Goal: Transaction & Acquisition: Purchase product/service

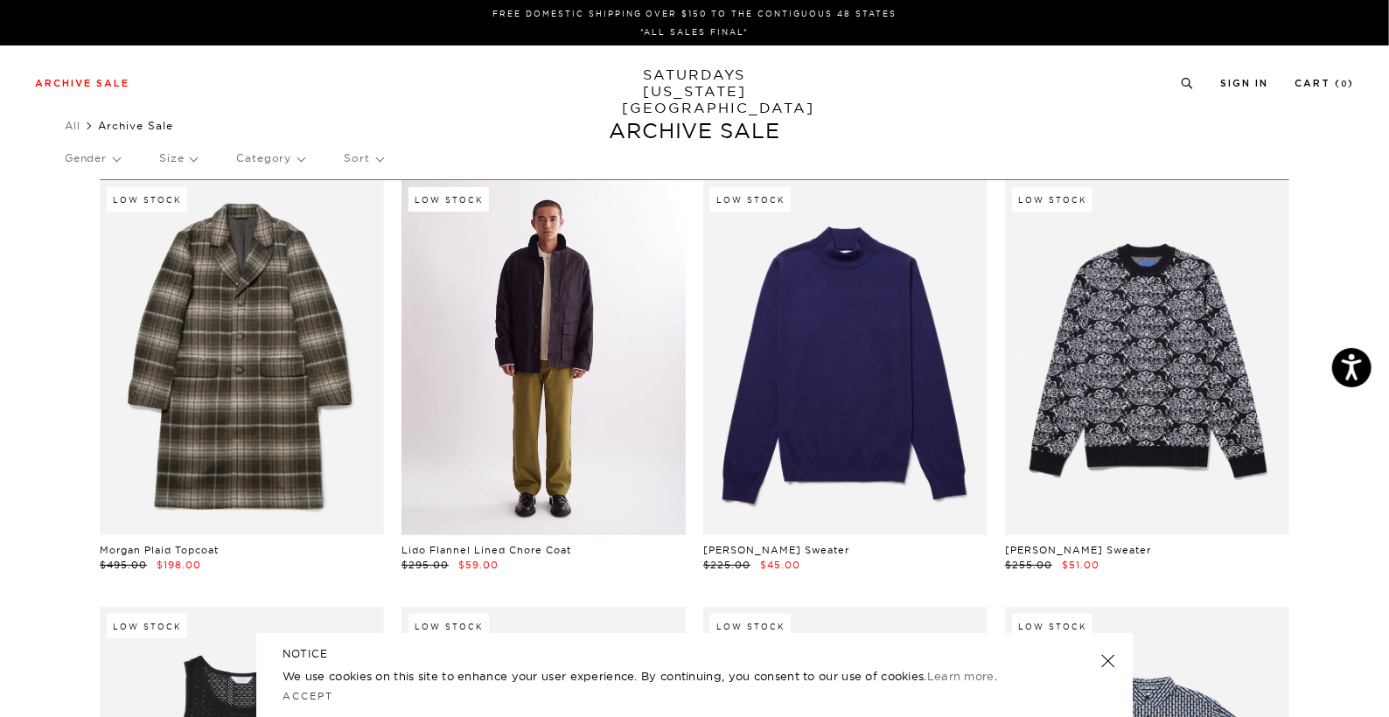
click at [628, 392] on link at bounding box center [543, 357] width 284 height 355
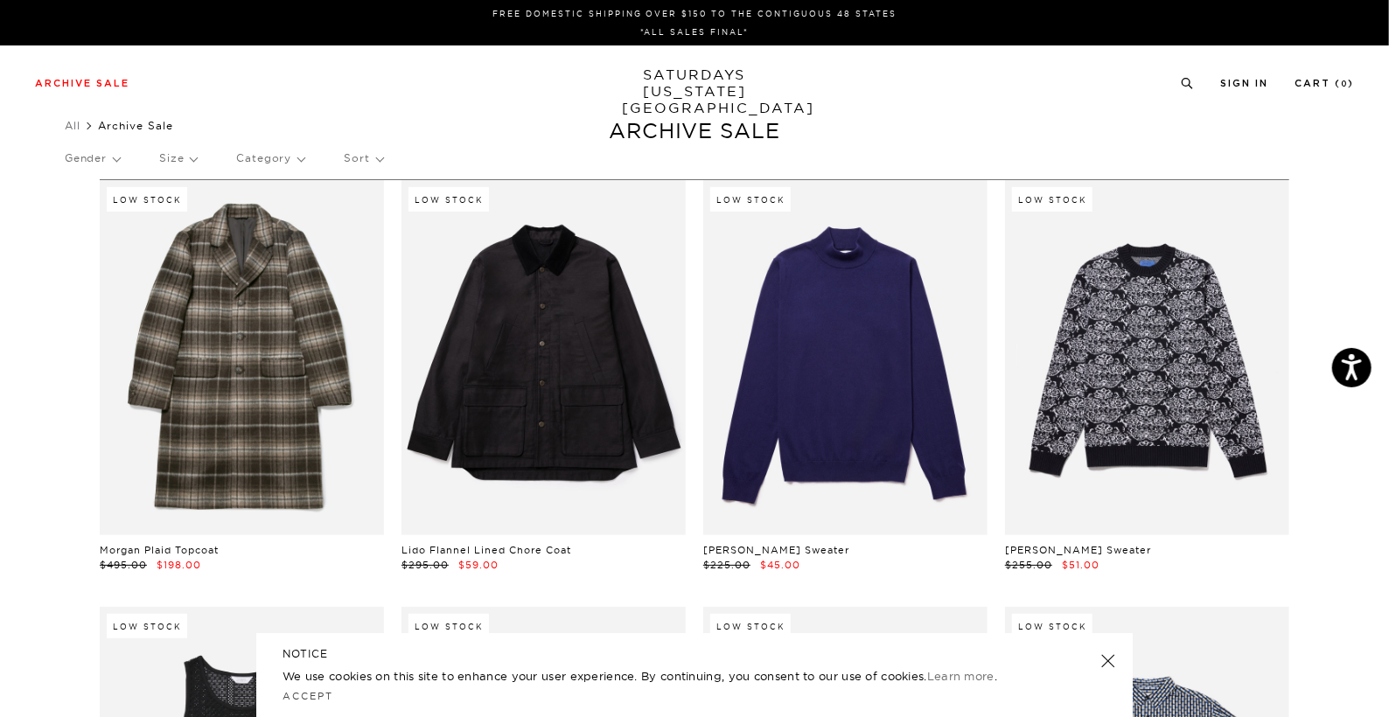
click at [194, 165] on p "Size" at bounding box center [178, 158] width 38 height 40
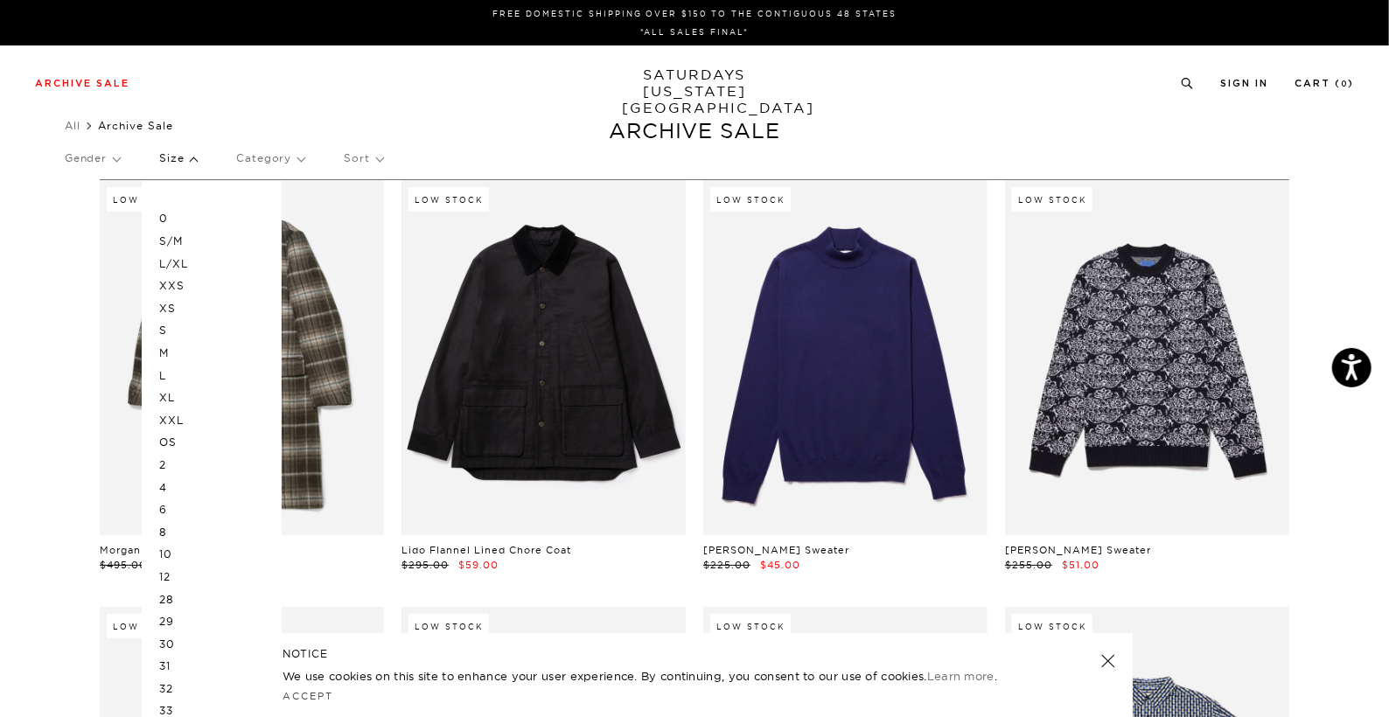
click at [170, 351] on p "M" at bounding box center [211, 353] width 105 height 23
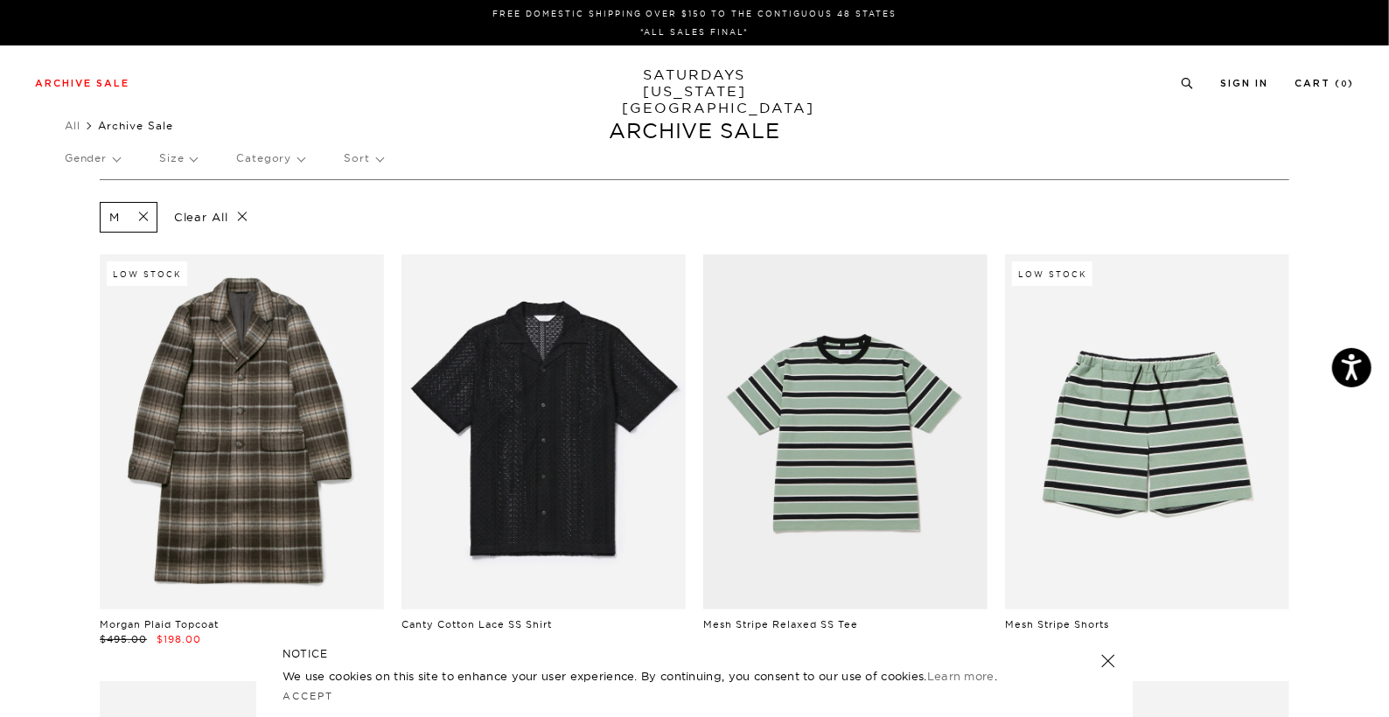
click at [1105, 661] on link at bounding box center [1108, 661] width 24 height 24
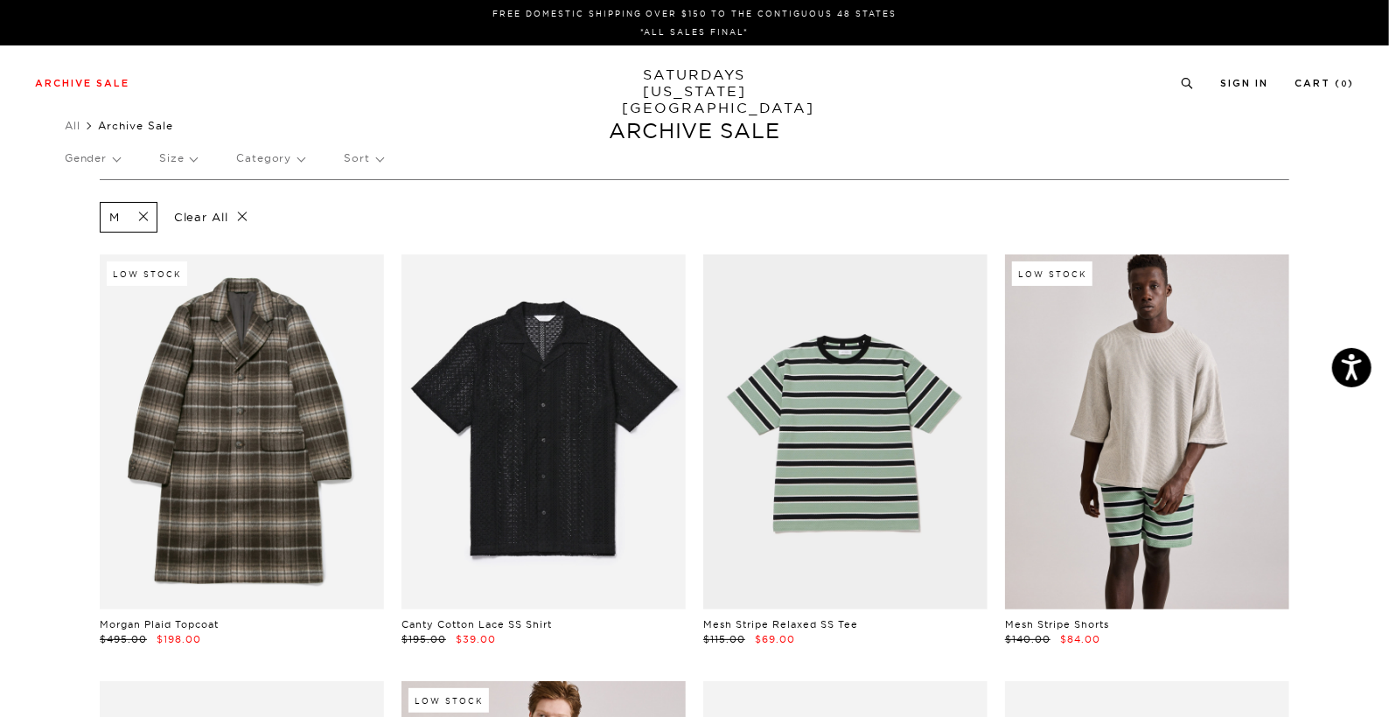
click at [1185, 447] on link at bounding box center [1147, 431] width 284 height 355
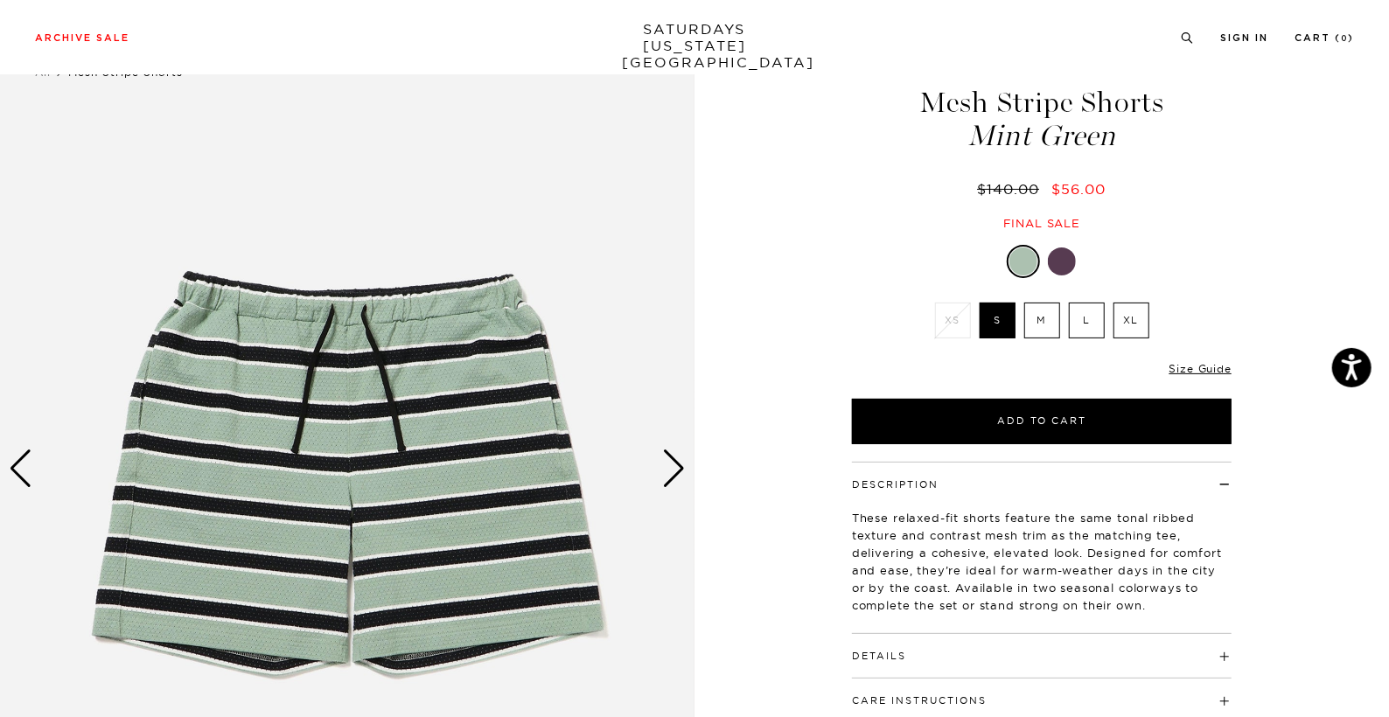
scroll to position [66, 0]
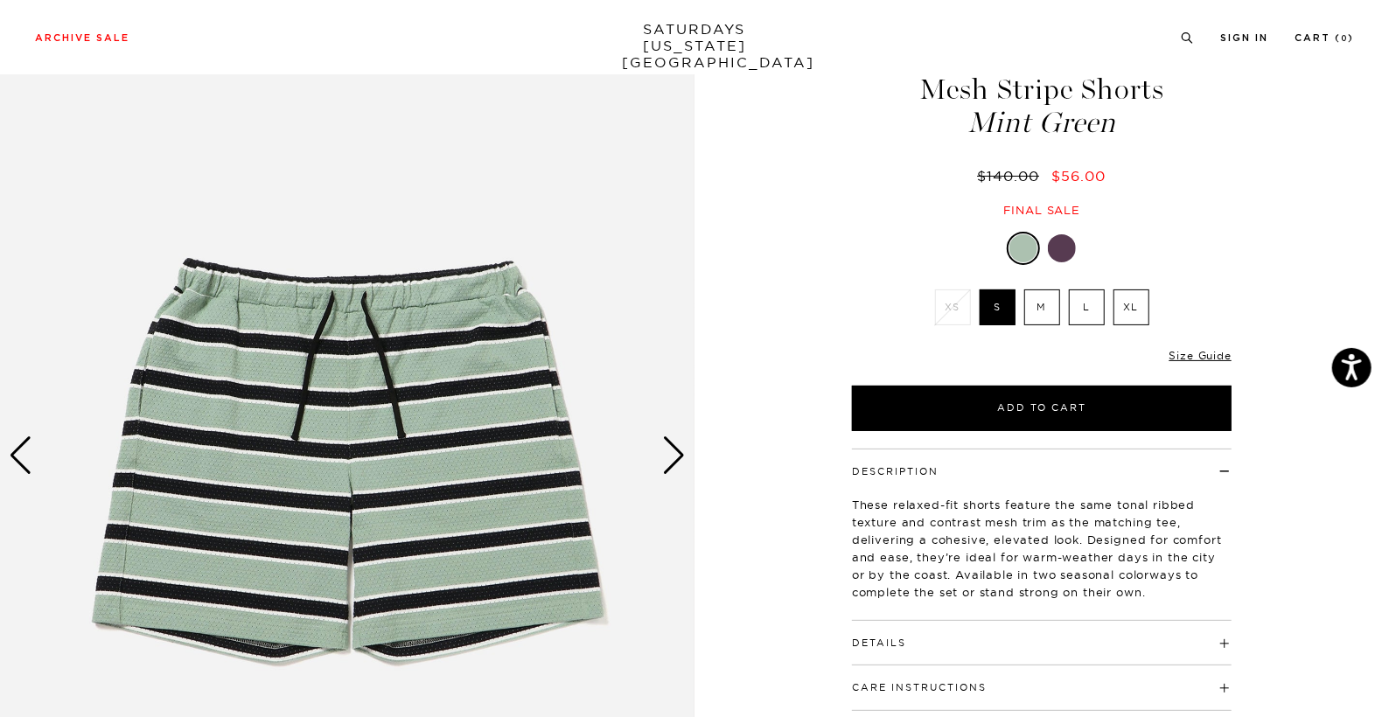
click at [681, 449] on div "Next slide" at bounding box center [674, 455] width 24 height 38
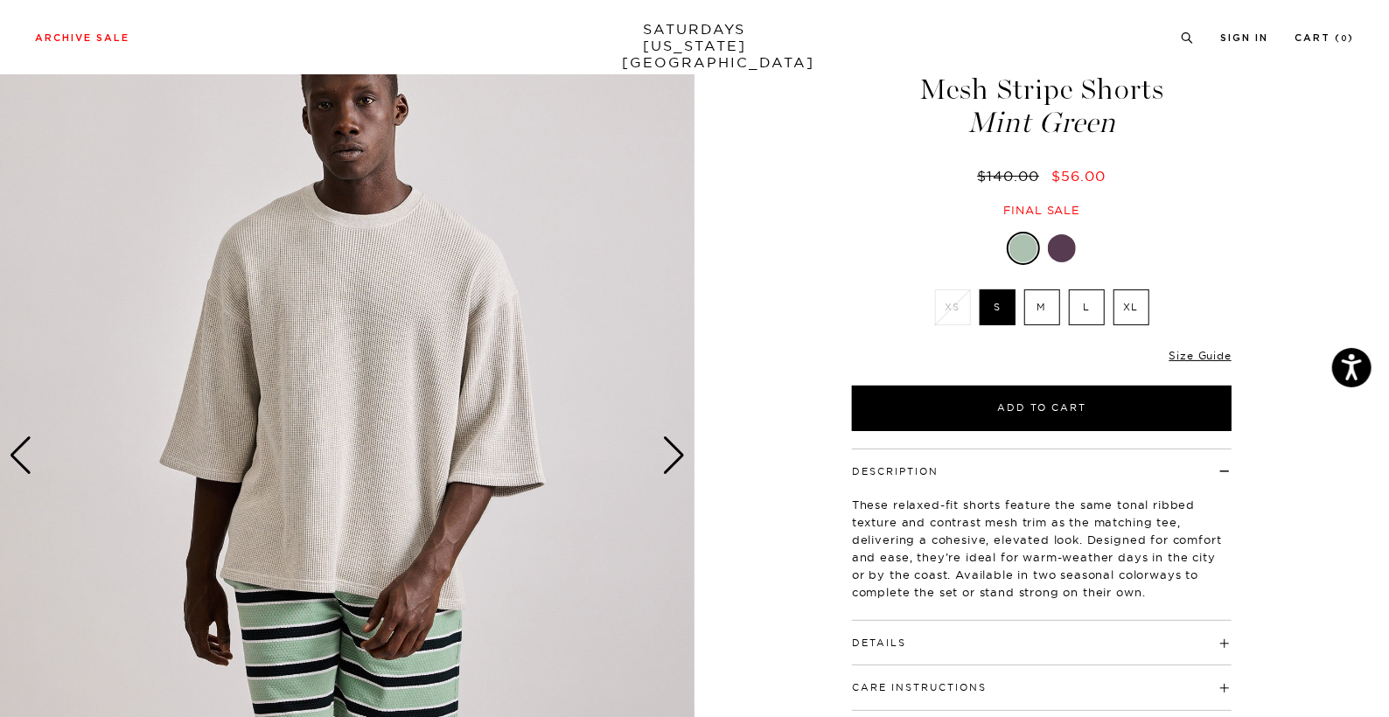
click at [681, 449] on div "Next slide" at bounding box center [674, 455] width 24 height 38
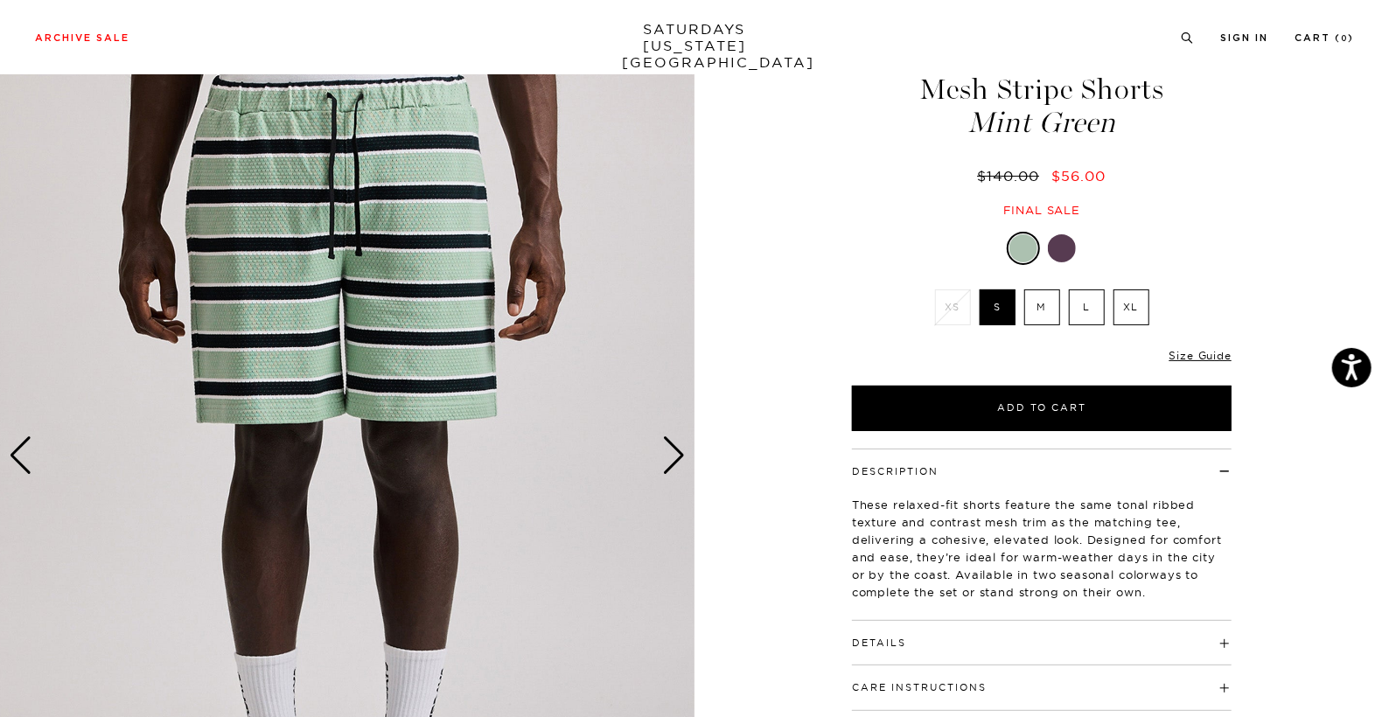
click at [681, 449] on div "Next slide" at bounding box center [674, 455] width 24 height 38
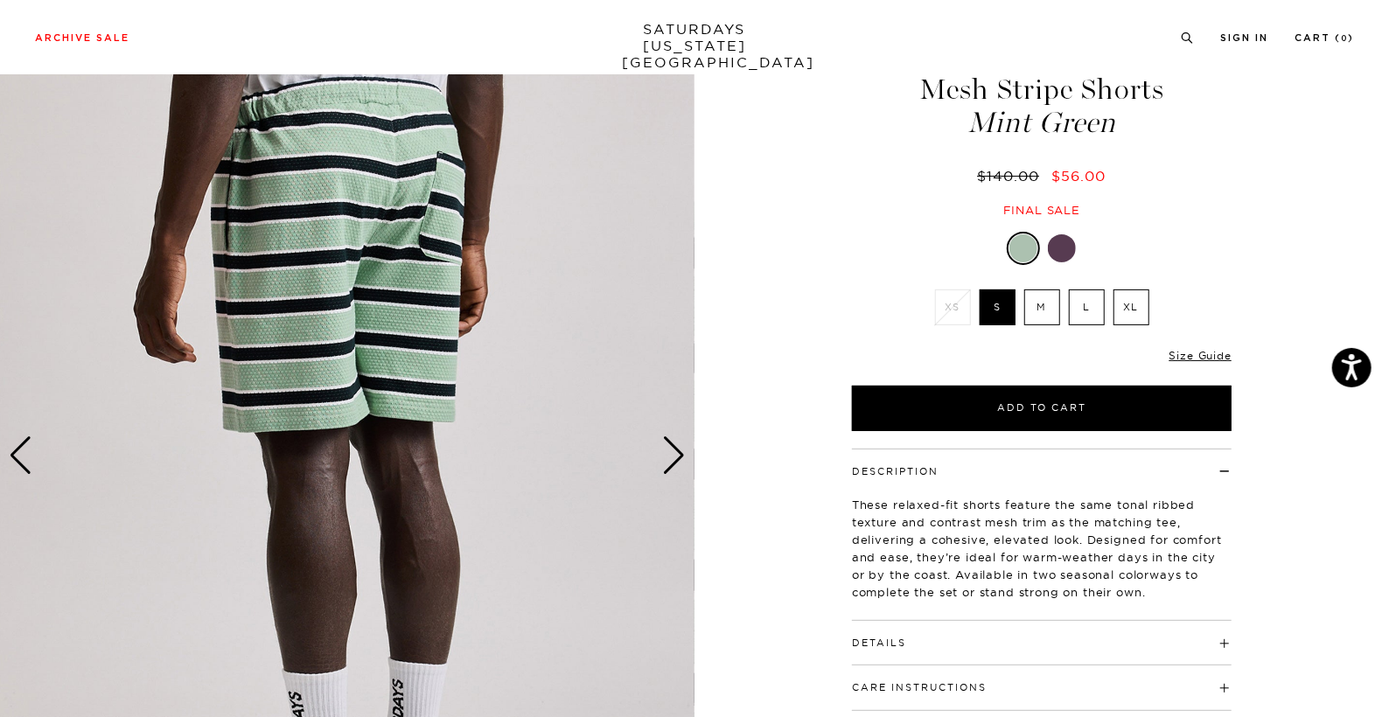
click at [681, 449] on div "Next slide" at bounding box center [674, 455] width 24 height 38
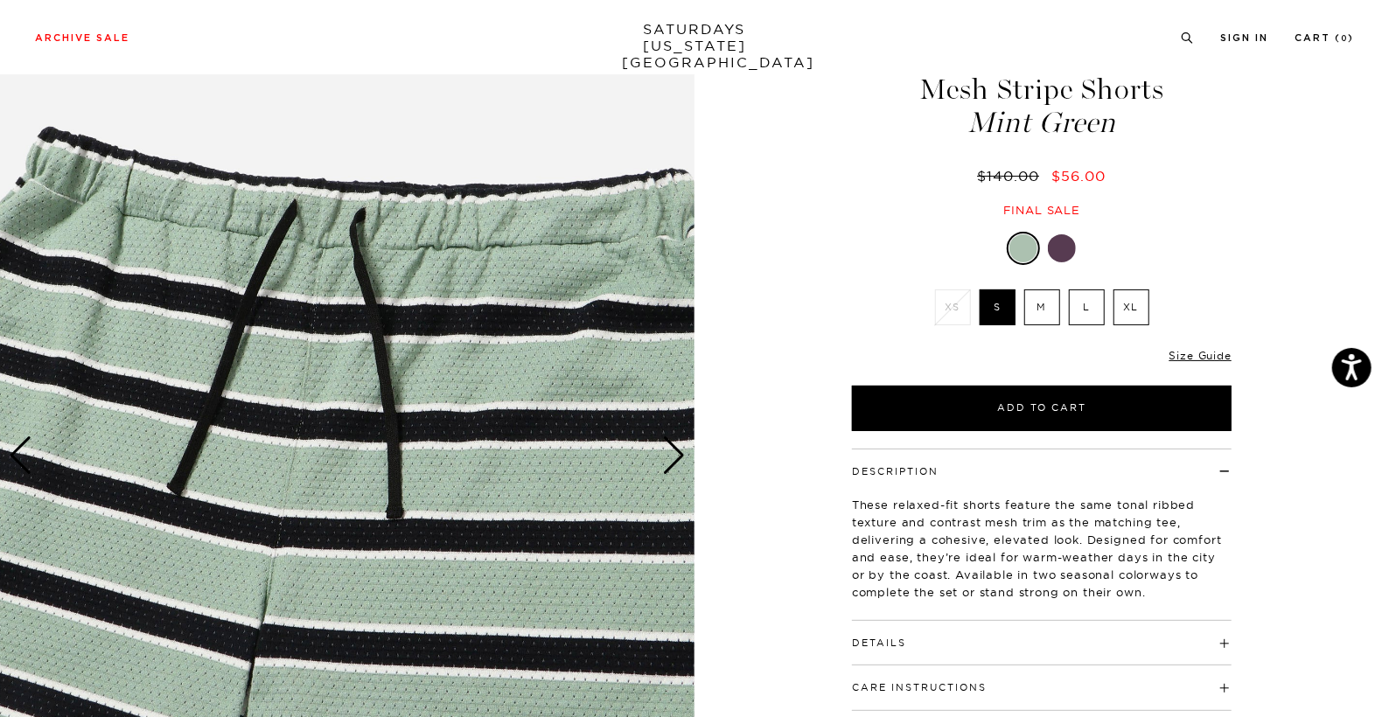
click at [1049, 248] on div at bounding box center [1062, 248] width 28 height 28
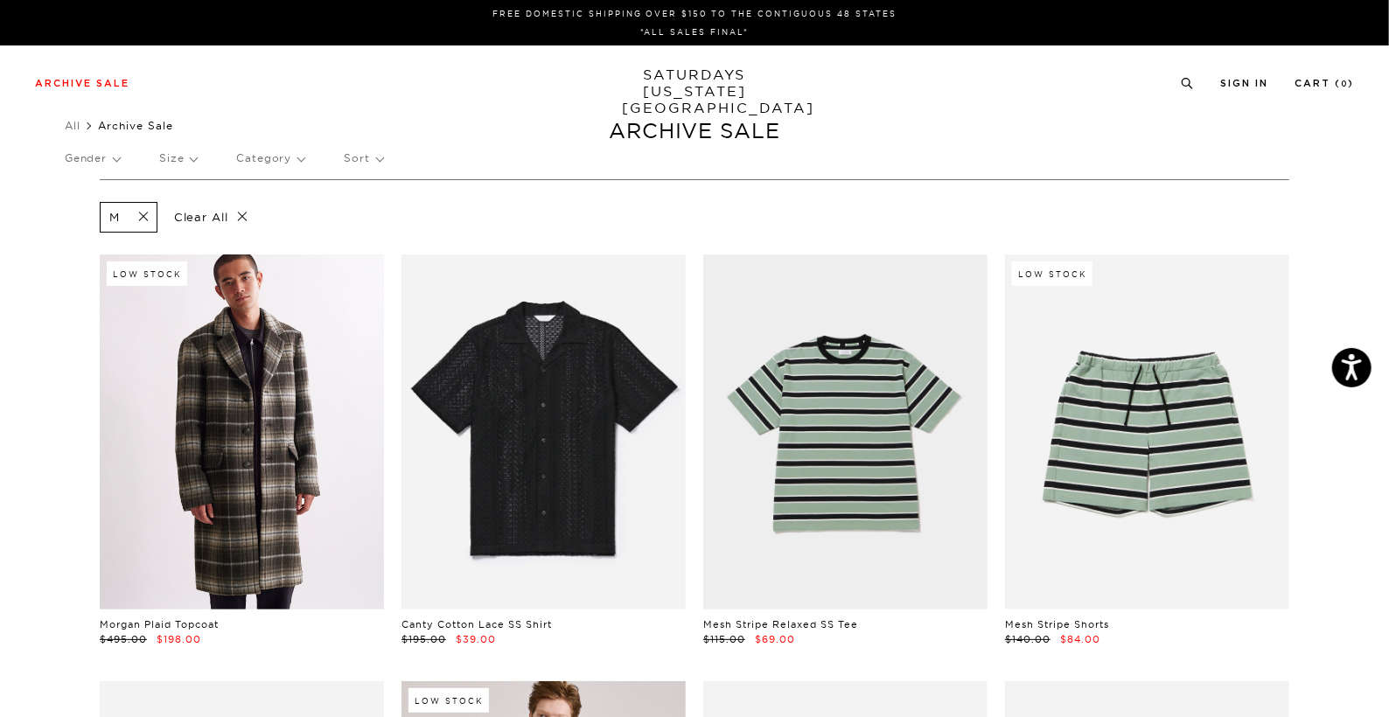
click at [232, 433] on link at bounding box center [242, 431] width 284 height 355
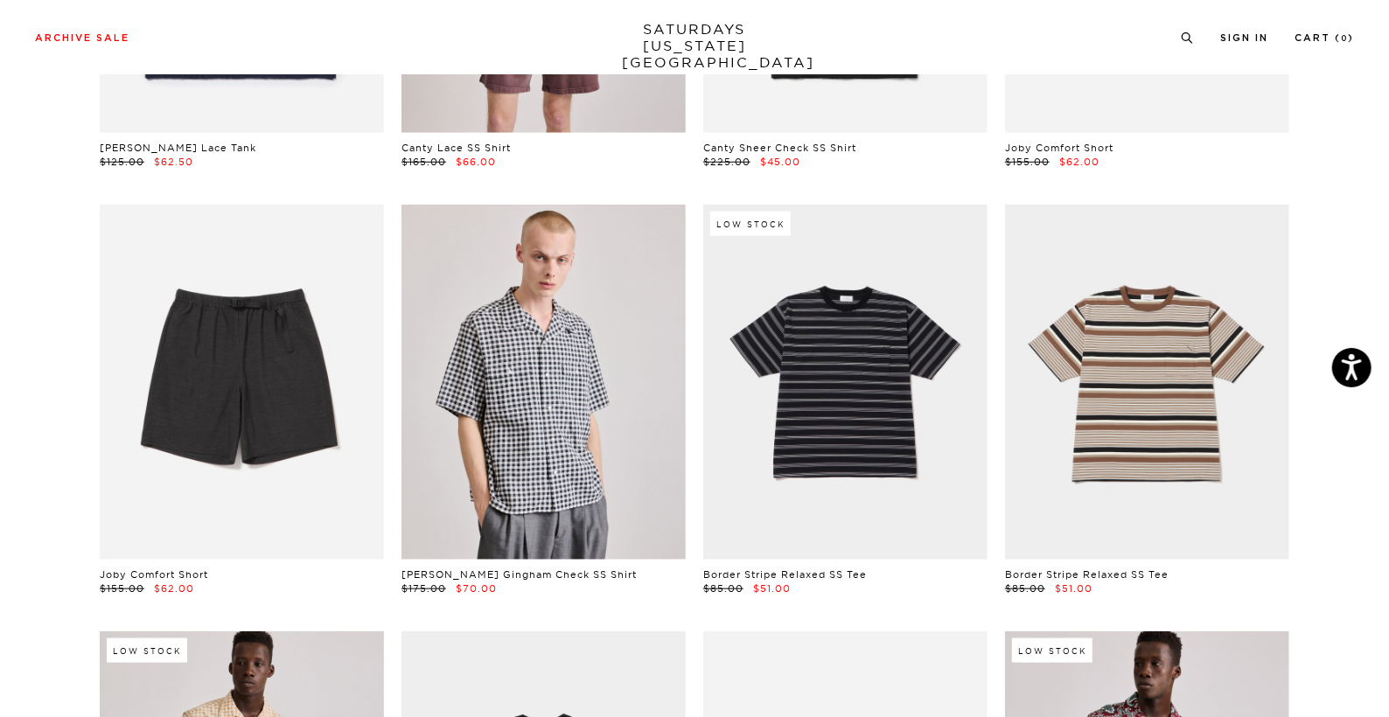
scroll to position [905, 0]
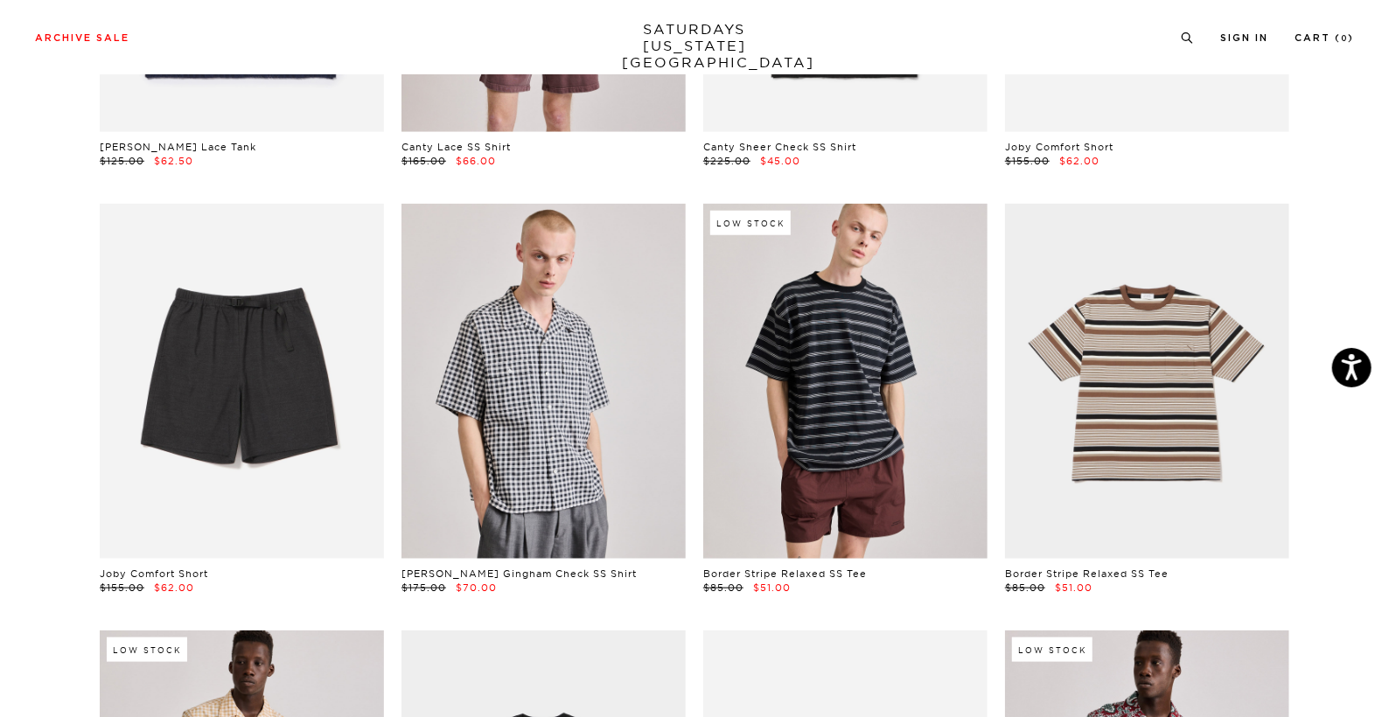
click at [914, 410] on link at bounding box center [845, 381] width 284 height 355
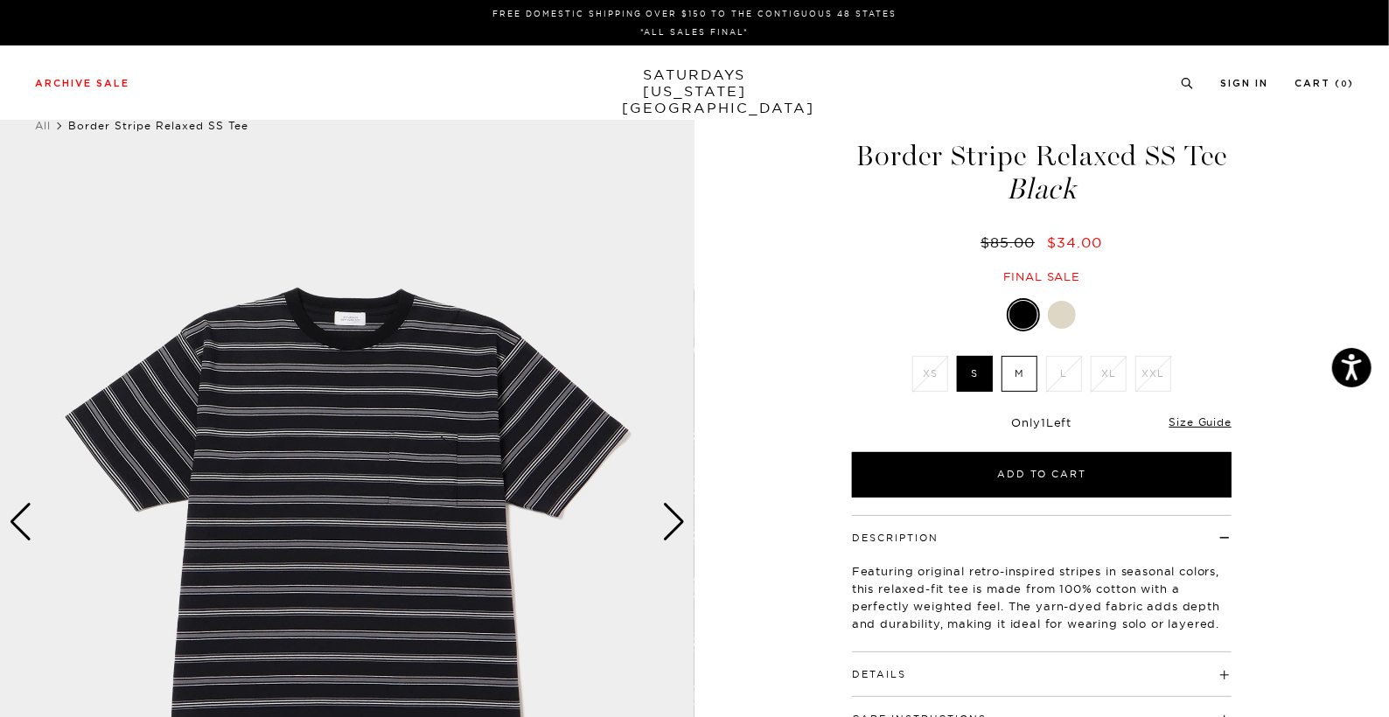
click at [673, 529] on div "Next slide" at bounding box center [674, 522] width 24 height 38
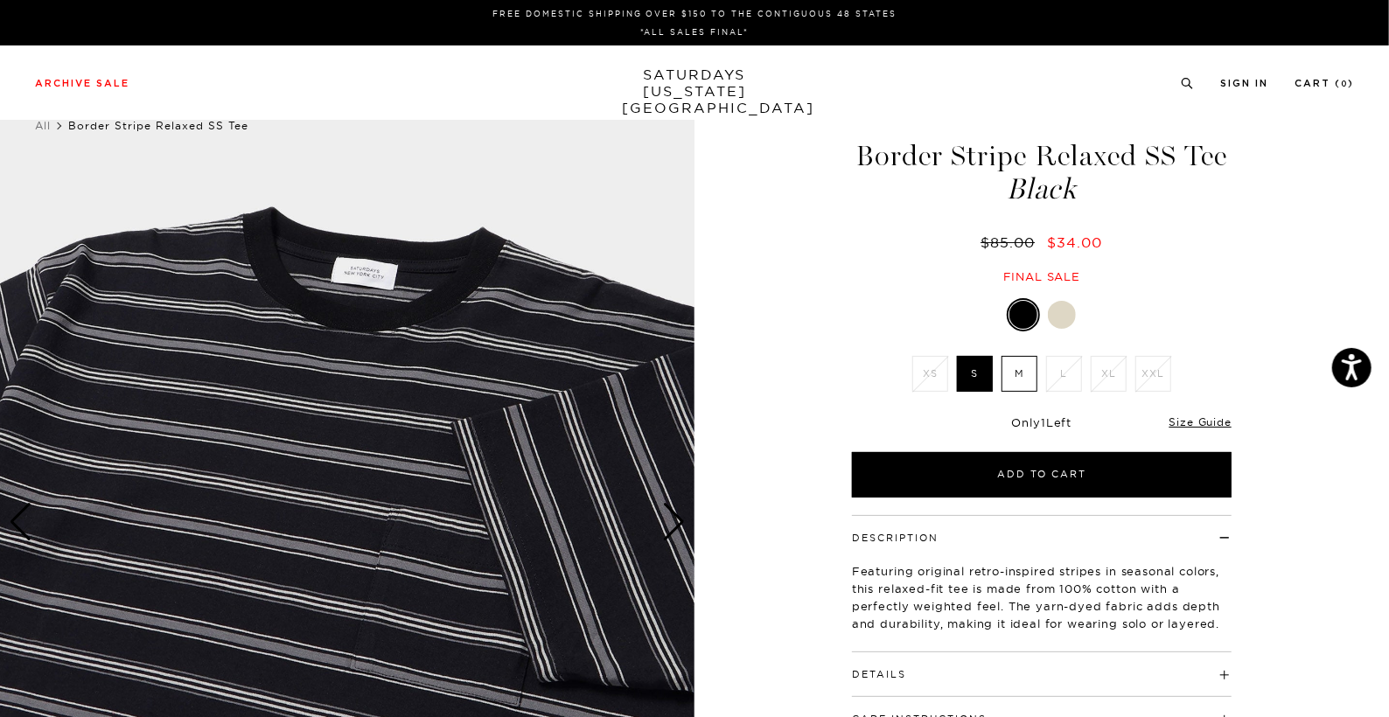
click at [673, 529] on div "Next slide" at bounding box center [674, 522] width 24 height 38
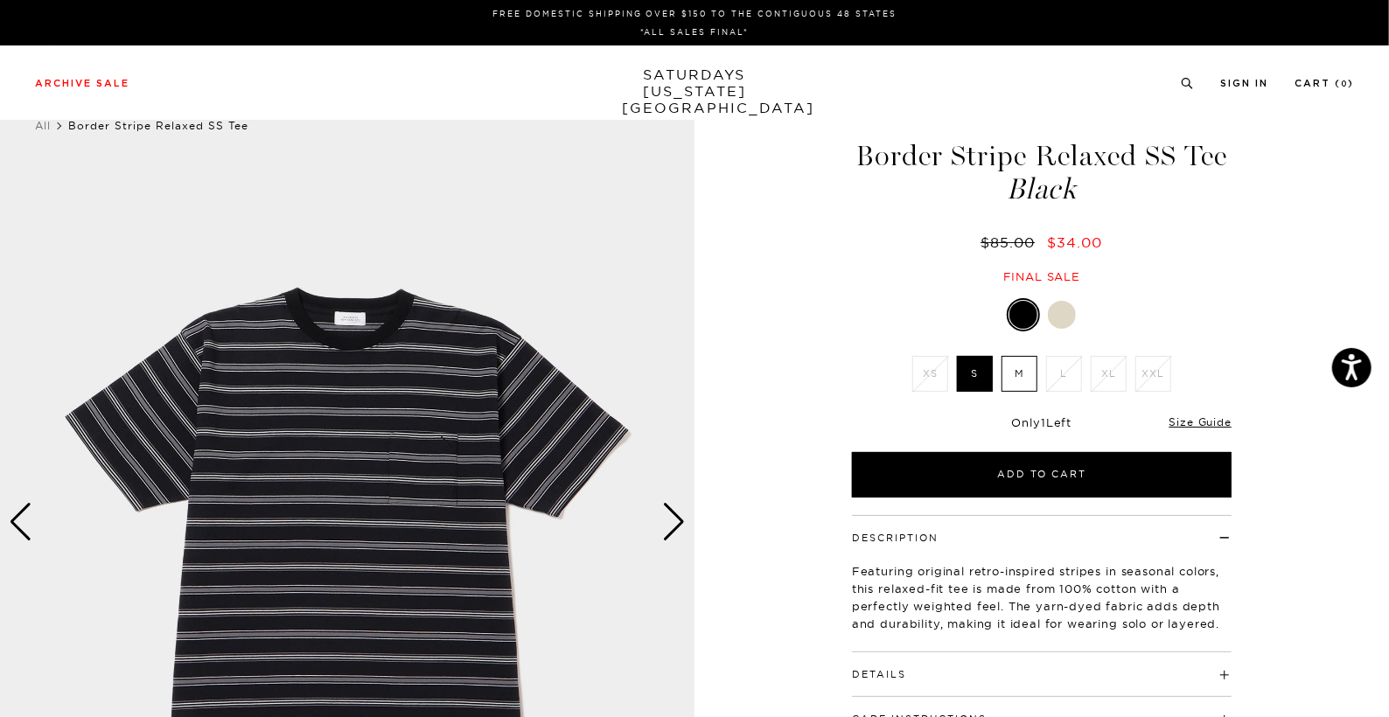
click at [673, 529] on div "Next slide" at bounding box center [674, 522] width 24 height 38
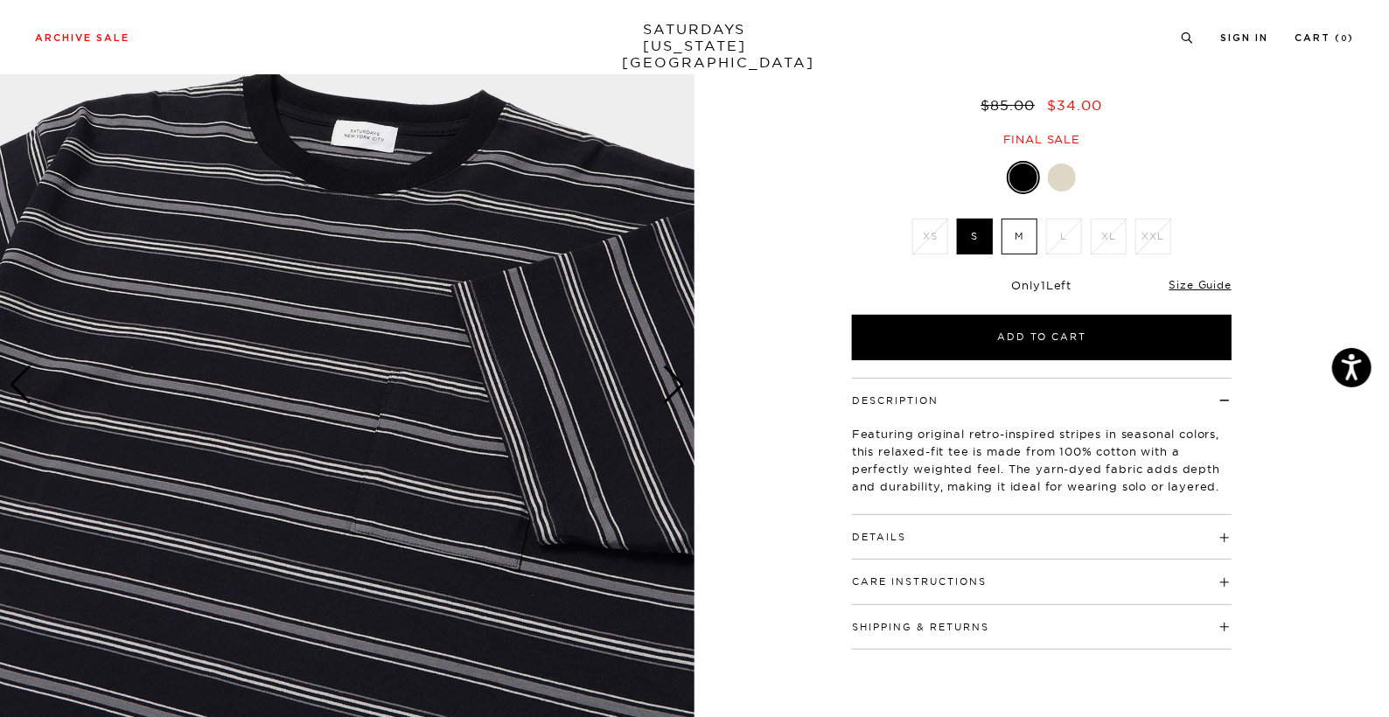
scroll to position [136, 0]
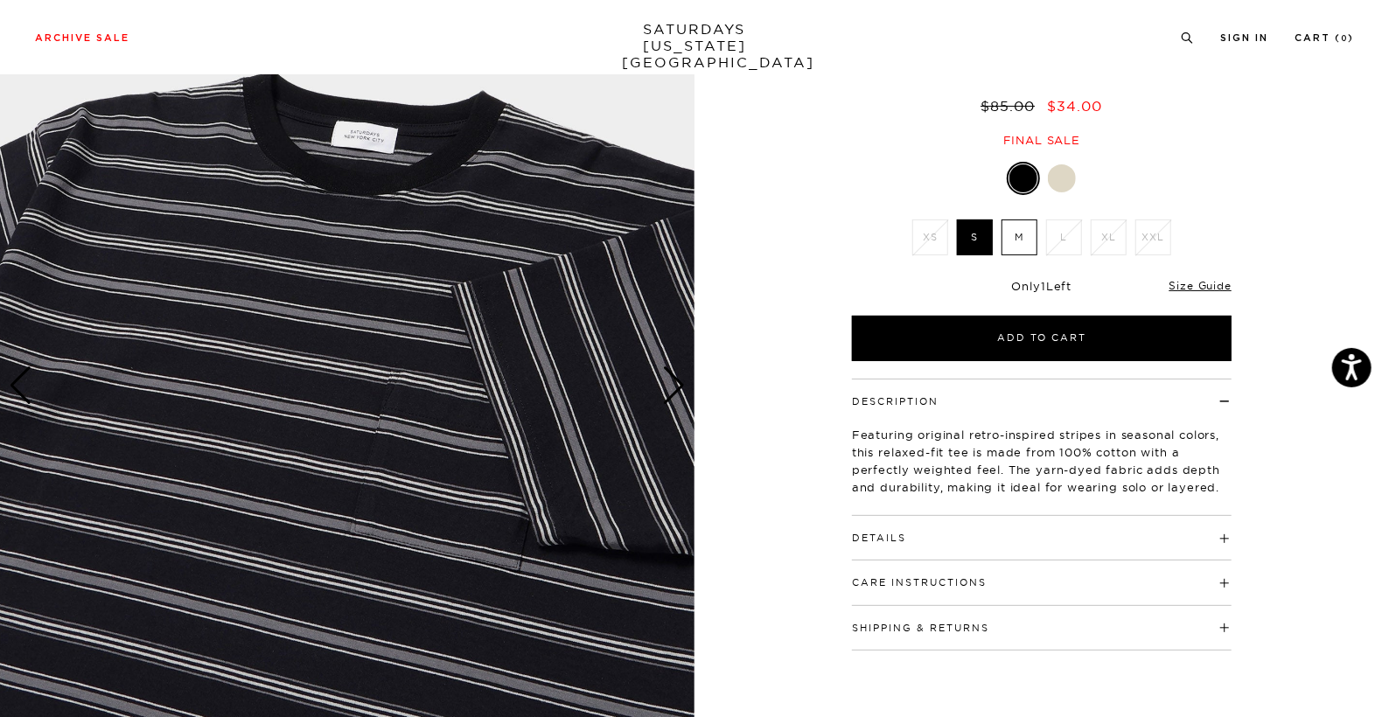
click at [1058, 179] on div at bounding box center [1062, 178] width 28 height 28
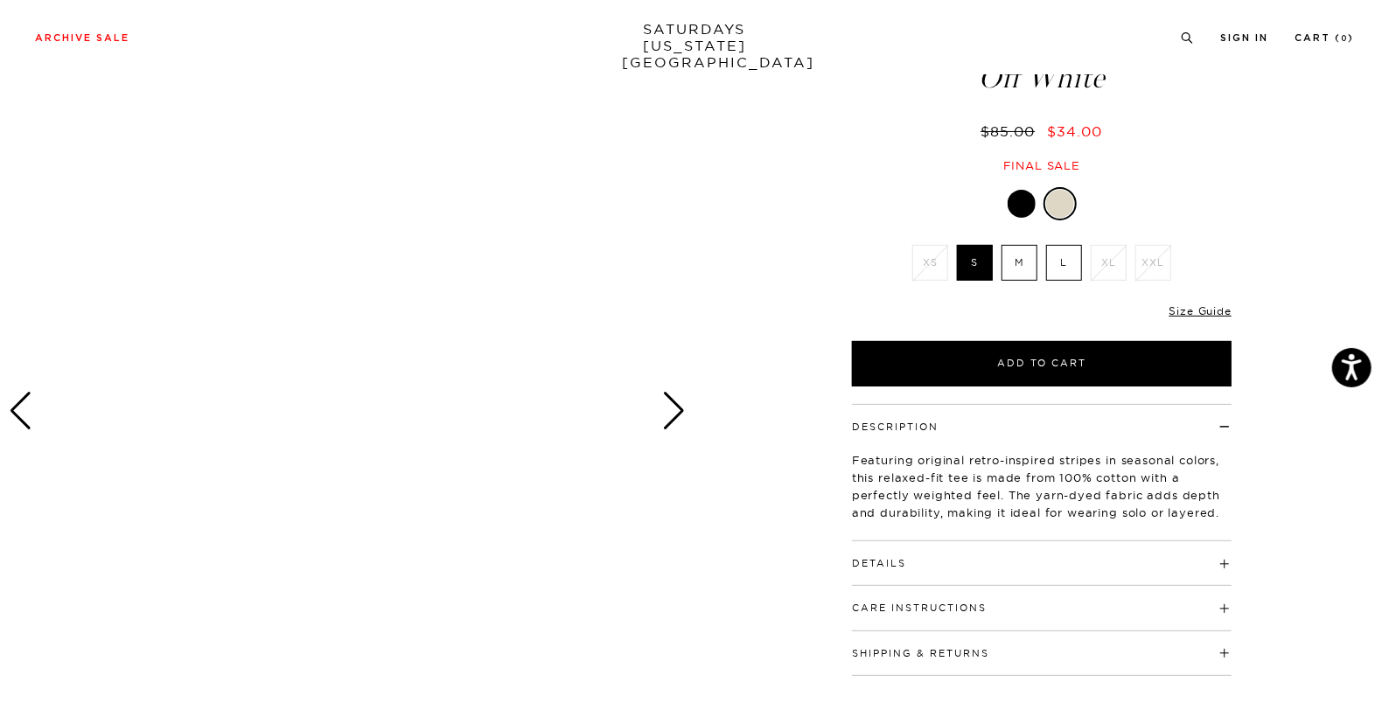
scroll to position [110, 0]
click at [678, 416] on div "Next slide" at bounding box center [674, 412] width 24 height 38
click at [13, 418] on div "Previous slide" at bounding box center [21, 412] width 24 height 38
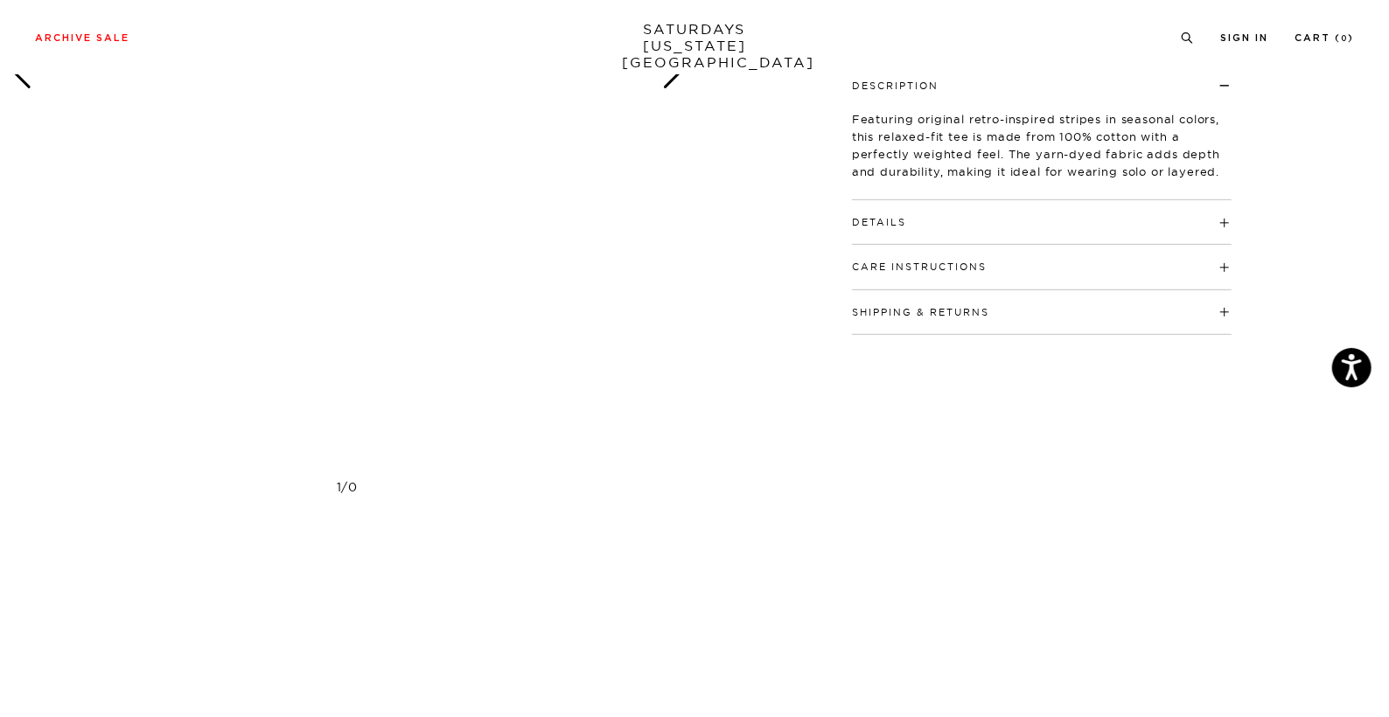
scroll to position [450, 0]
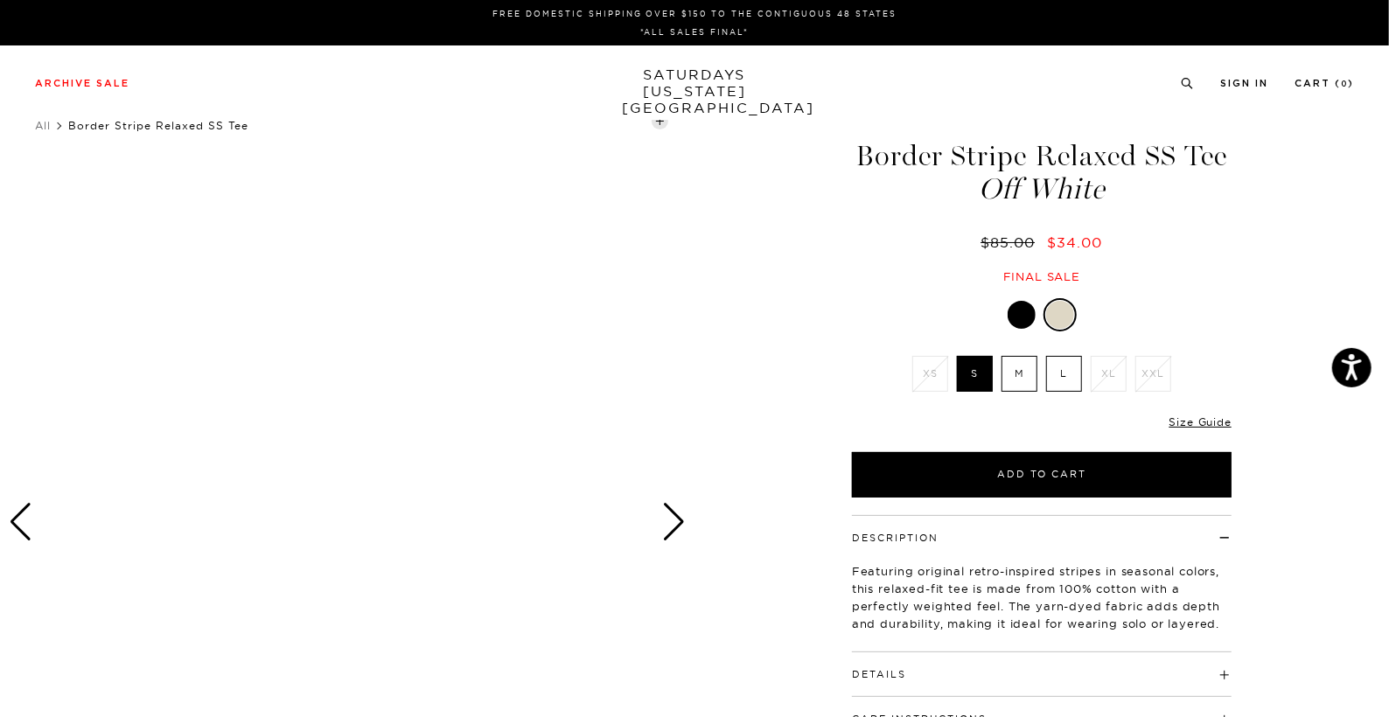
click at [1018, 313] on div at bounding box center [1021, 315] width 28 height 28
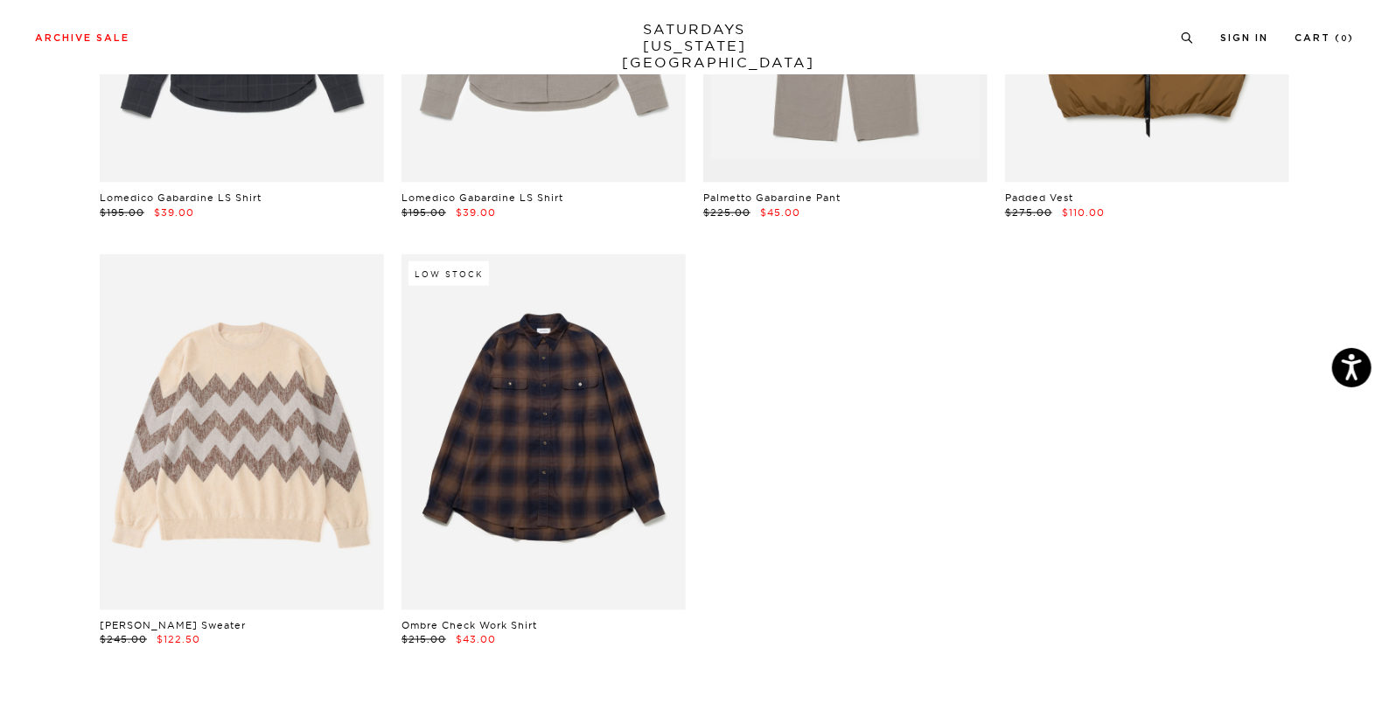
scroll to position [5556, 0]
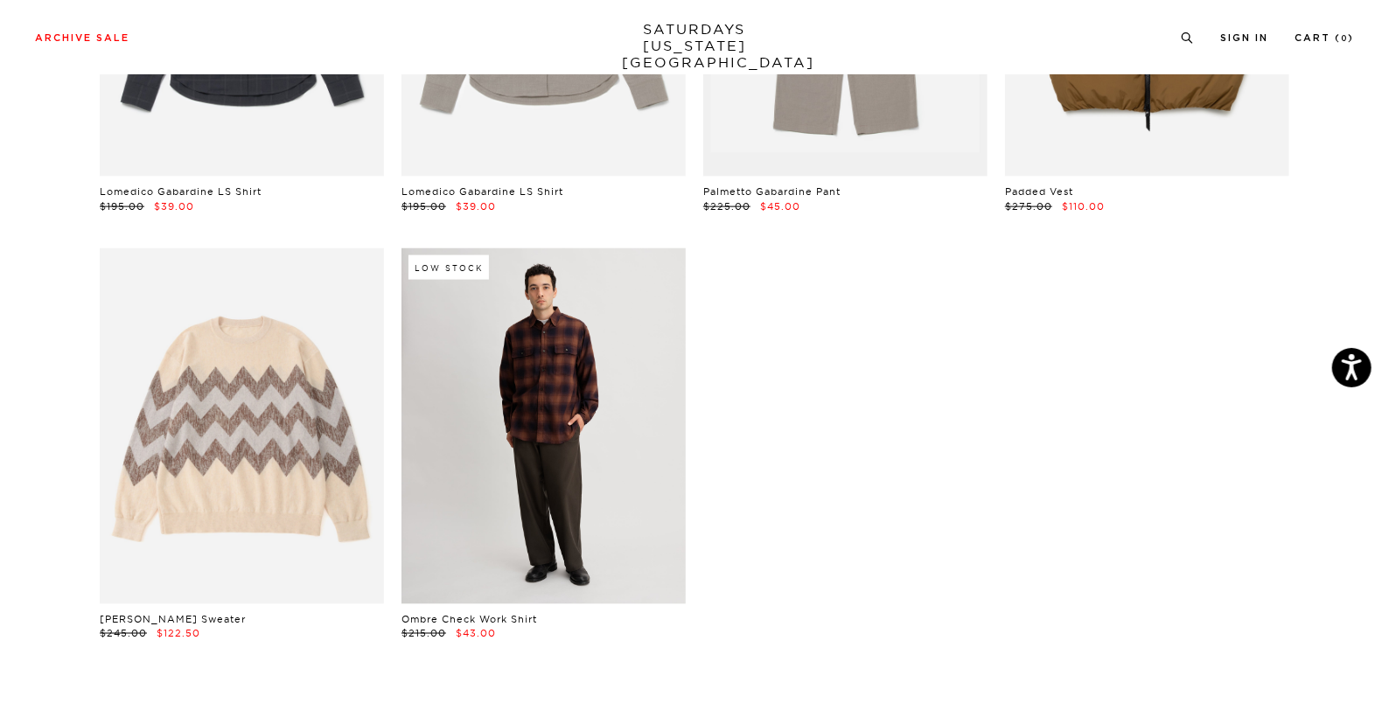
click at [520, 461] on link at bounding box center [543, 425] width 284 height 355
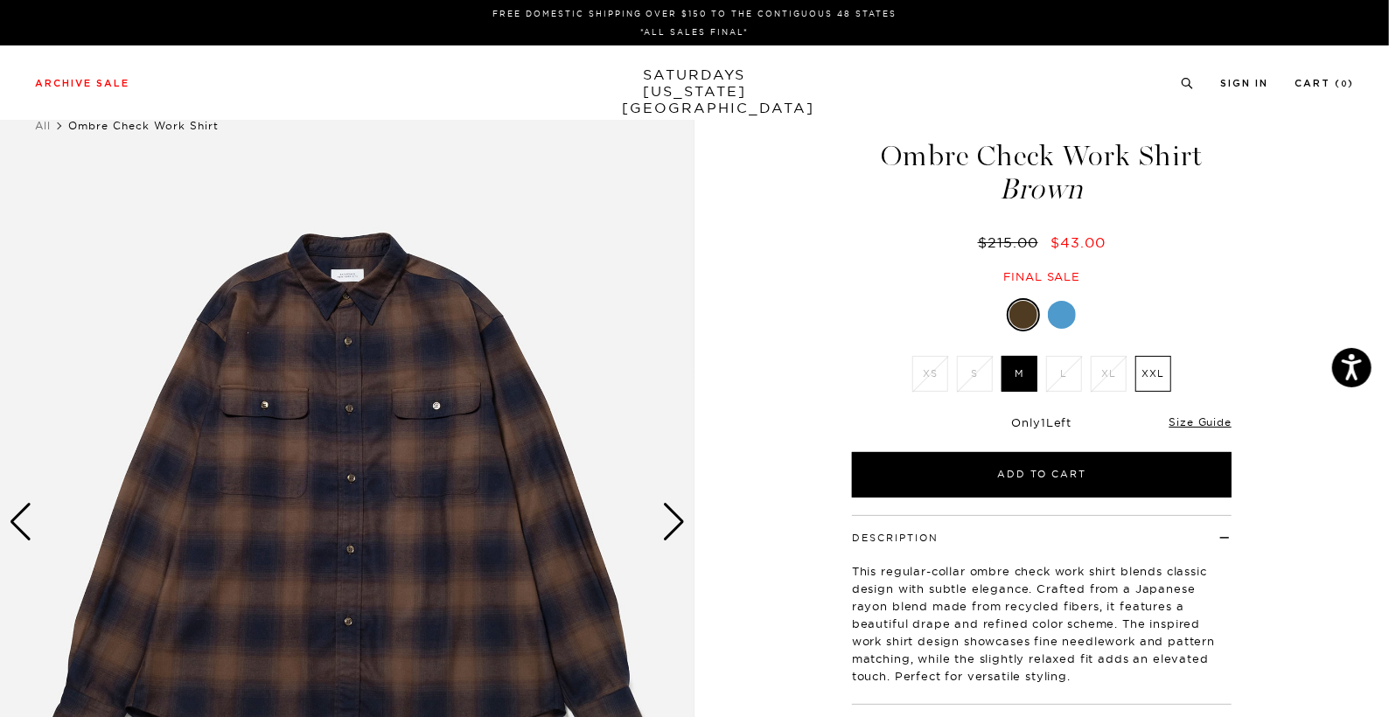
click at [678, 530] on div "Next slide" at bounding box center [674, 522] width 24 height 38
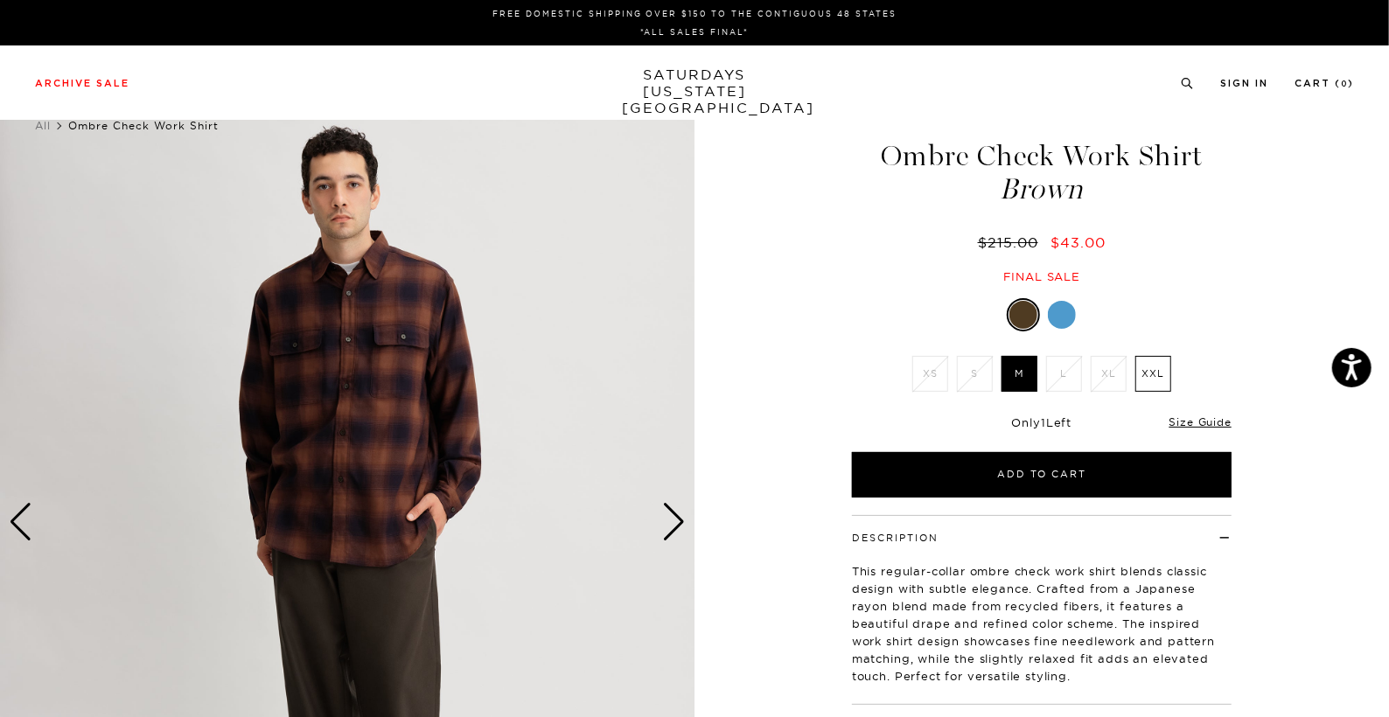
click at [678, 530] on div "Next slide" at bounding box center [674, 522] width 24 height 38
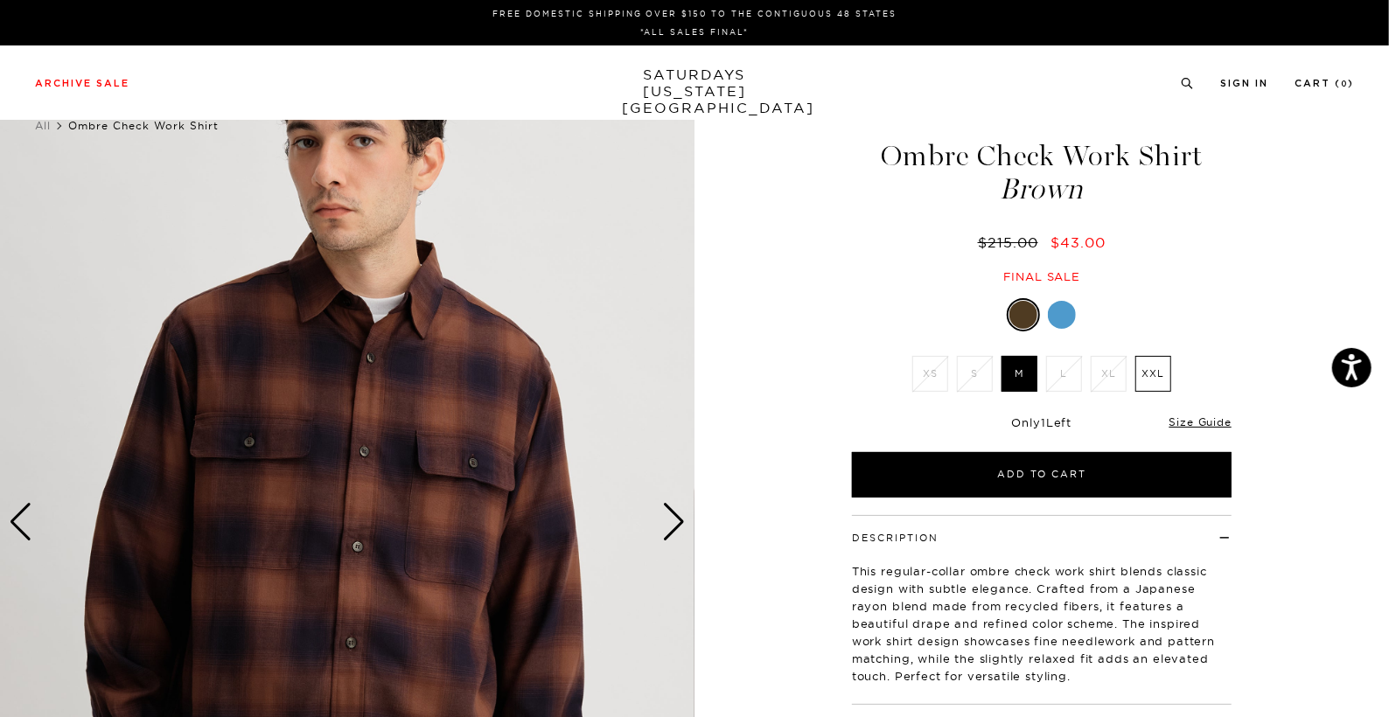
click at [678, 530] on div "Next slide" at bounding box center [674, 522] width 24 height 38
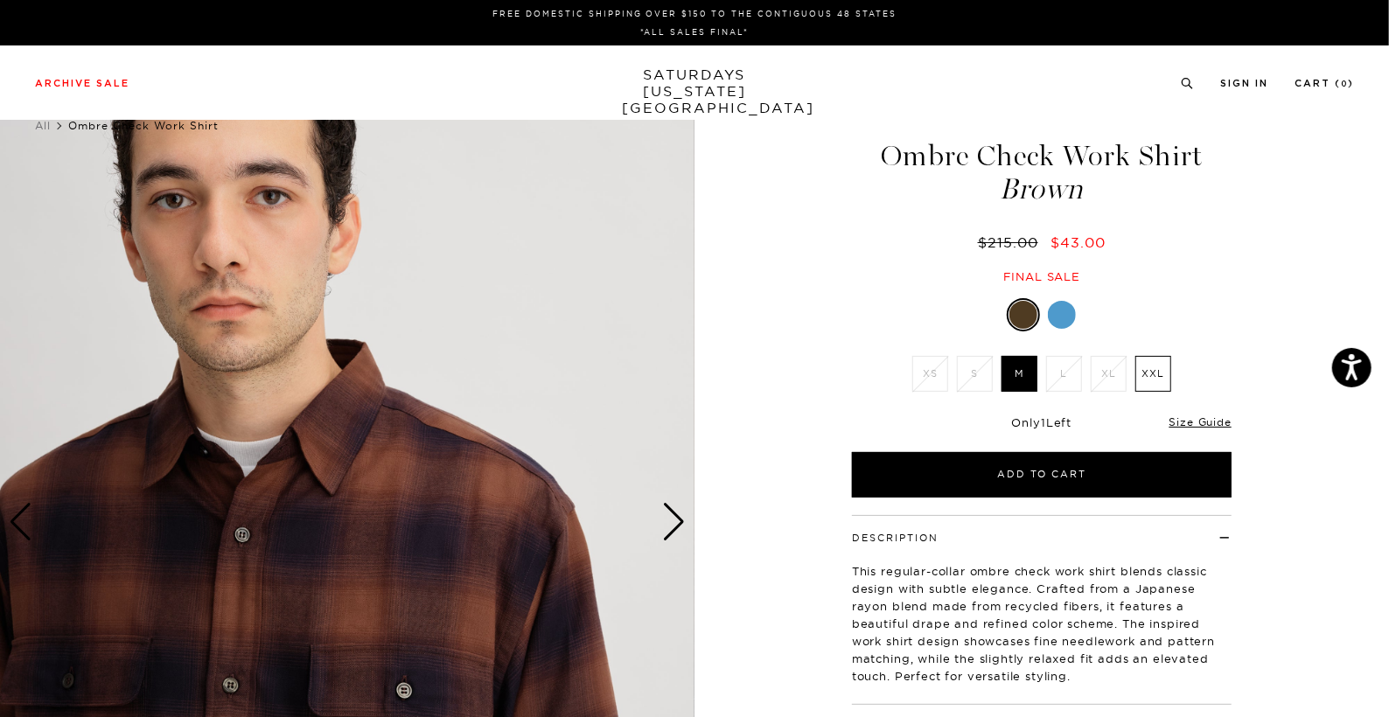
click at [678, 530] on div "Next slide" at bounding box center [674, 522] width 24 height 38
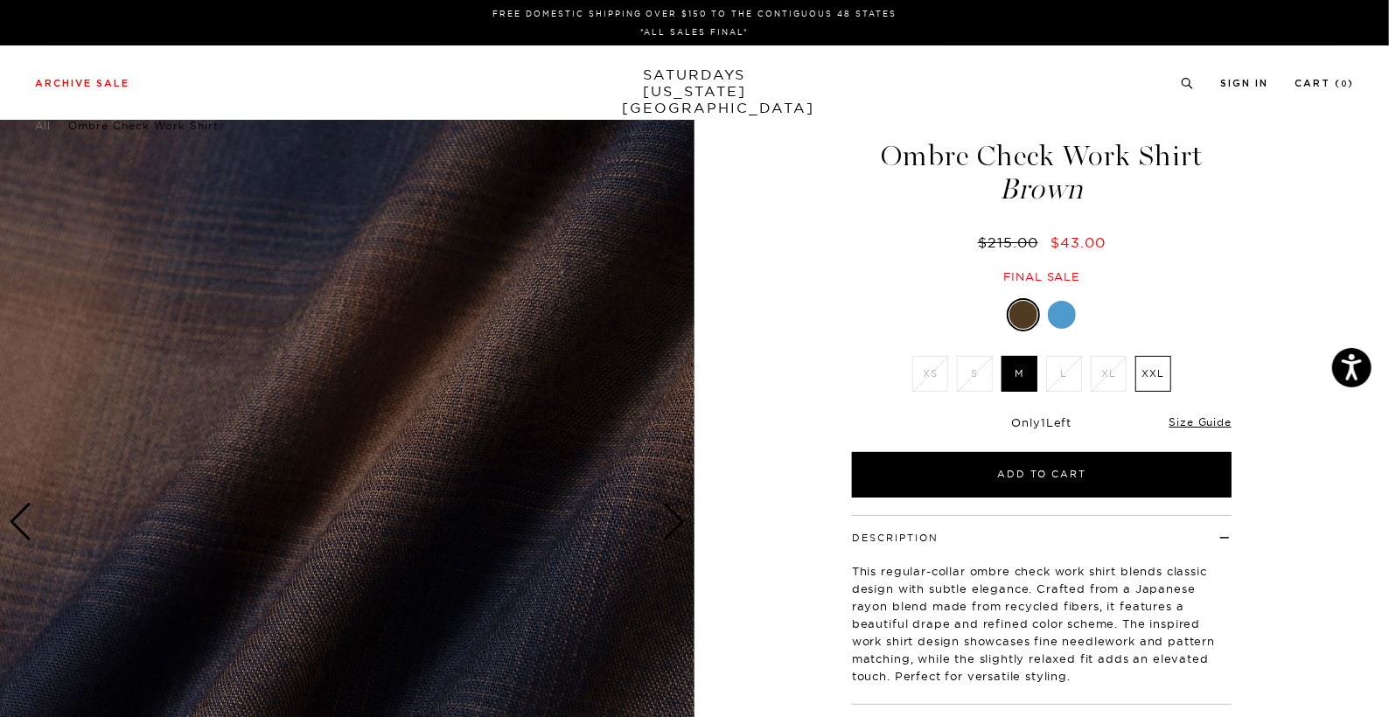
click at [1062, 306] on div at bounding box center [1062, 315] width 28 height 28
